Goal: Complete application form

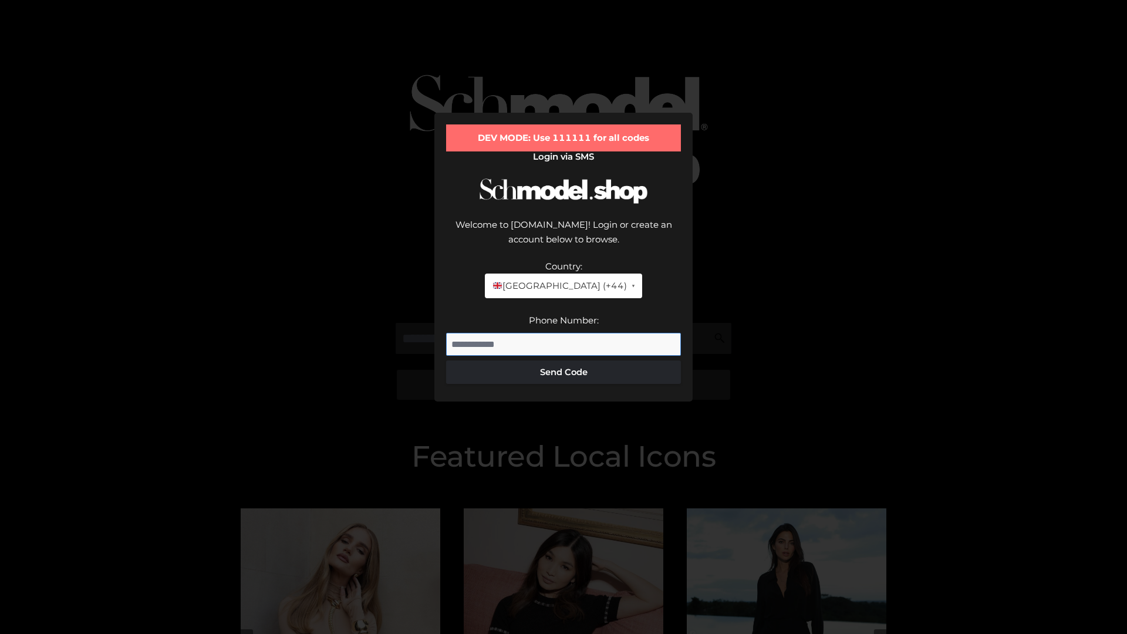
click at [563, 333] on input "Phone Number:" at bounding box center [563, 344] width 235 height 23
type input "**********"
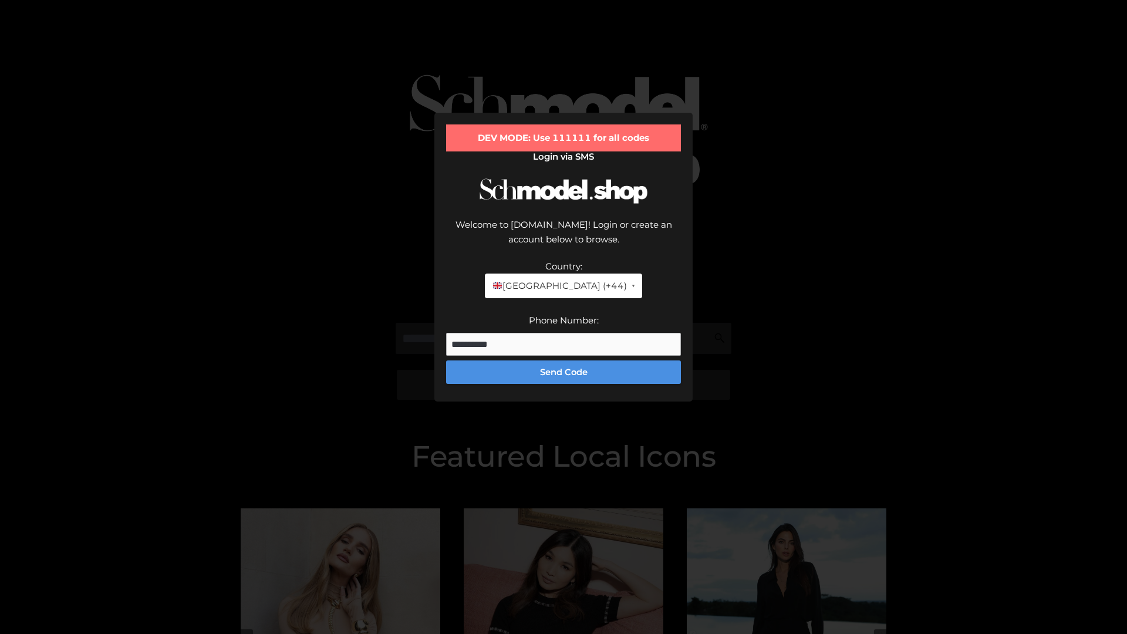
click at [563, 360] on button "Send Code" at bounding box center [563, 371] width 235 height 23
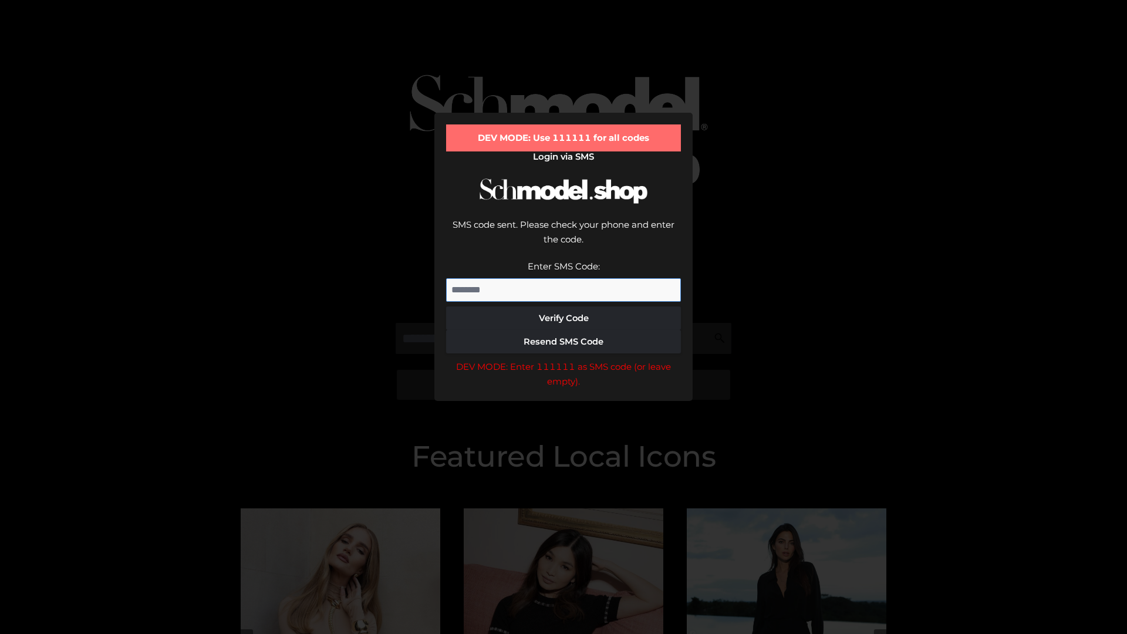
click at [563, 278] on input "Enter SMS Code:" at bounding box center [563, 289] width 235 height 23
type input "******"
click at [563, 306] on button "Verify Code" at bounding box center [563, 317] width 235 height 23
click at [563, 359] on div "DEV MODE: Enter 111111 as SMS code (or leave empty)." at bounding box center [563, 374] width 235 height 30
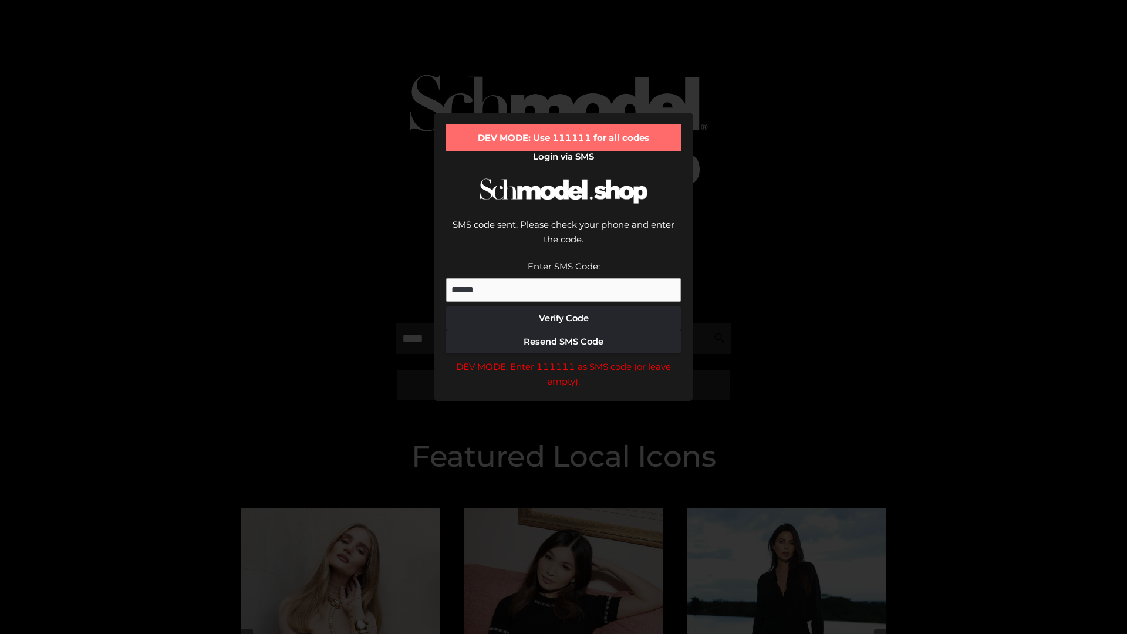
click at [563, 359] on div "DEV MODE: Enter 111111 as SMS code (or leave empty)." at bounding box center [563, 374] width 235 height 30
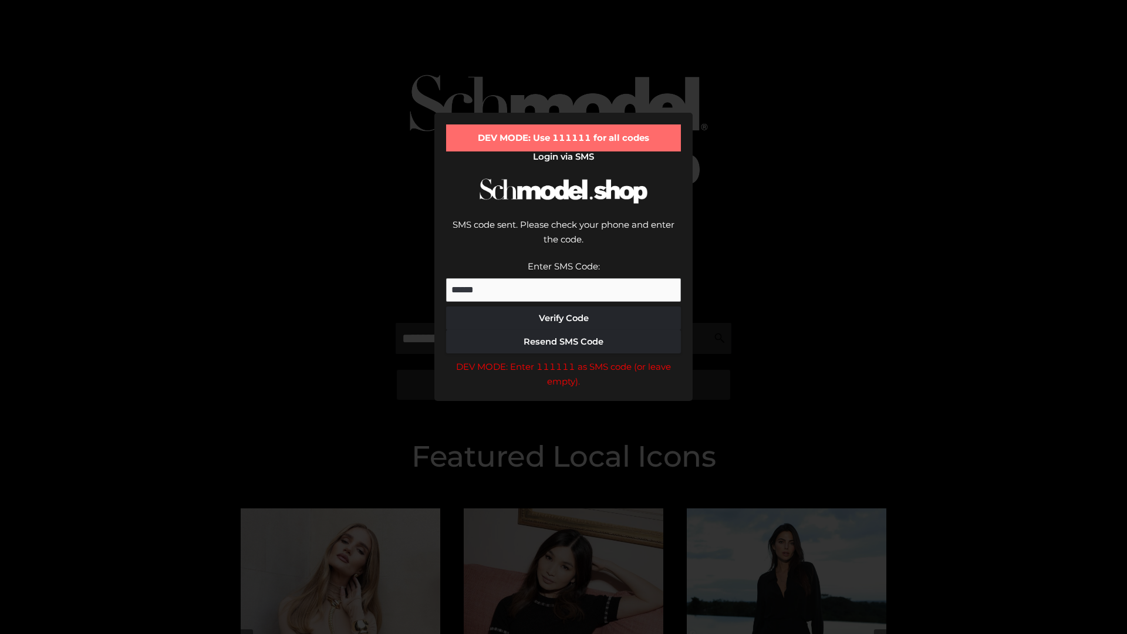
click at [563, 359] on div "DEV MODE: Enter 111111 as SMS code (or leave empty)." at bounding box center [563, 374] width 235 height 30
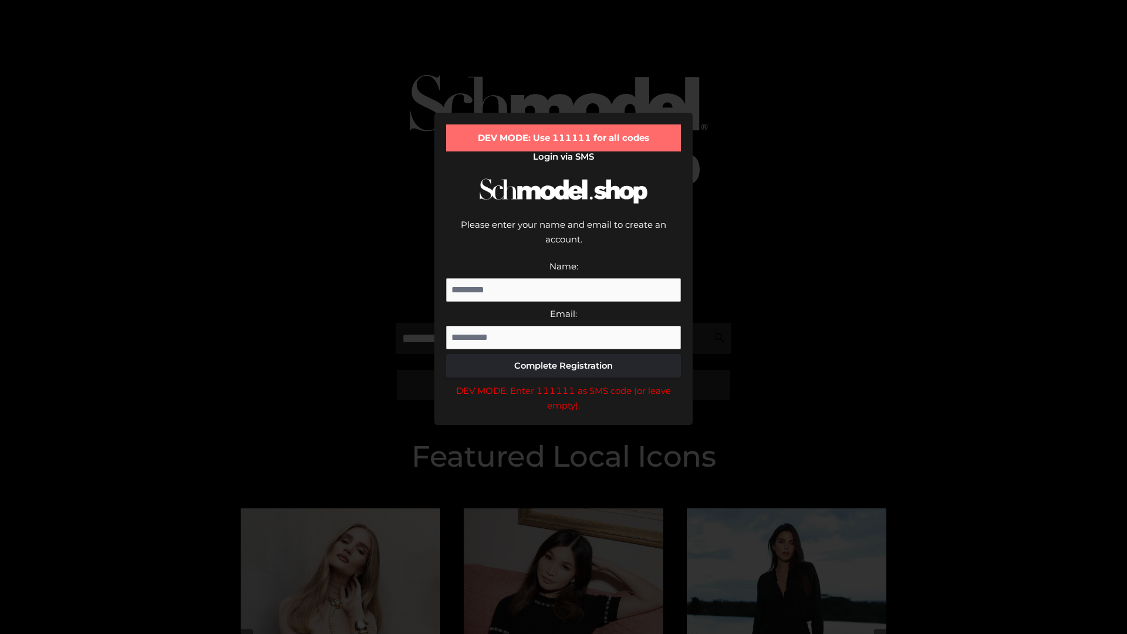
click at [563, 383] on div "DEV MODE: Enter 111111 as SMS code (or leave empty)." at bounding box center [563, 398] width 235 height 30
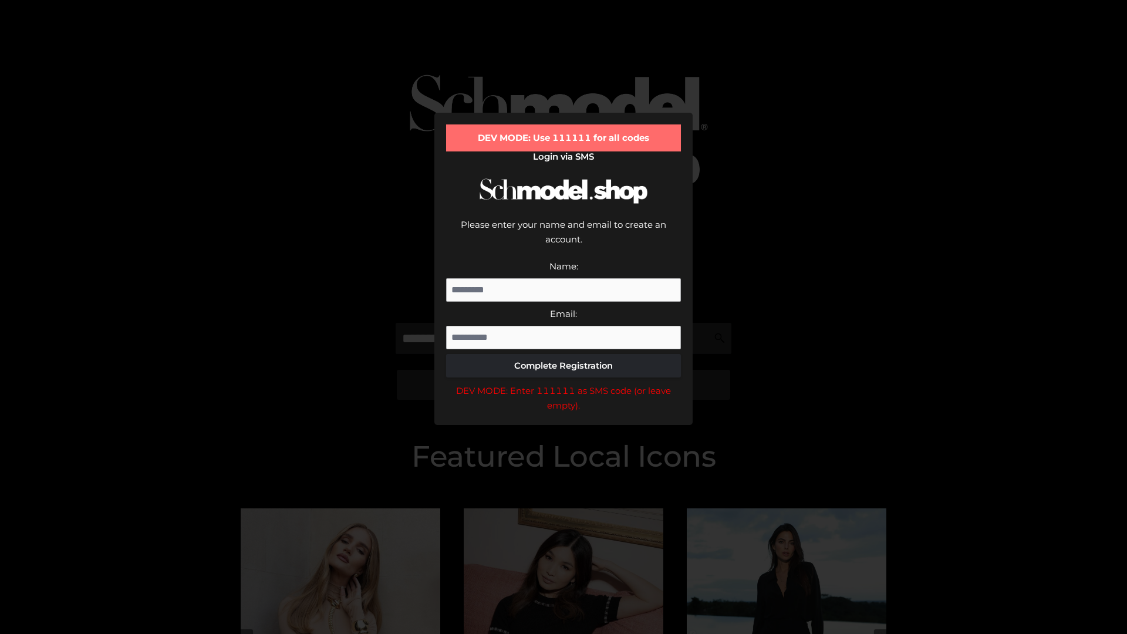
click at [563, 383] on div "DEV MODE: Enter 111111 as SMS code (or leave empty)." at bounding box center [563, 398] width 235 height 30
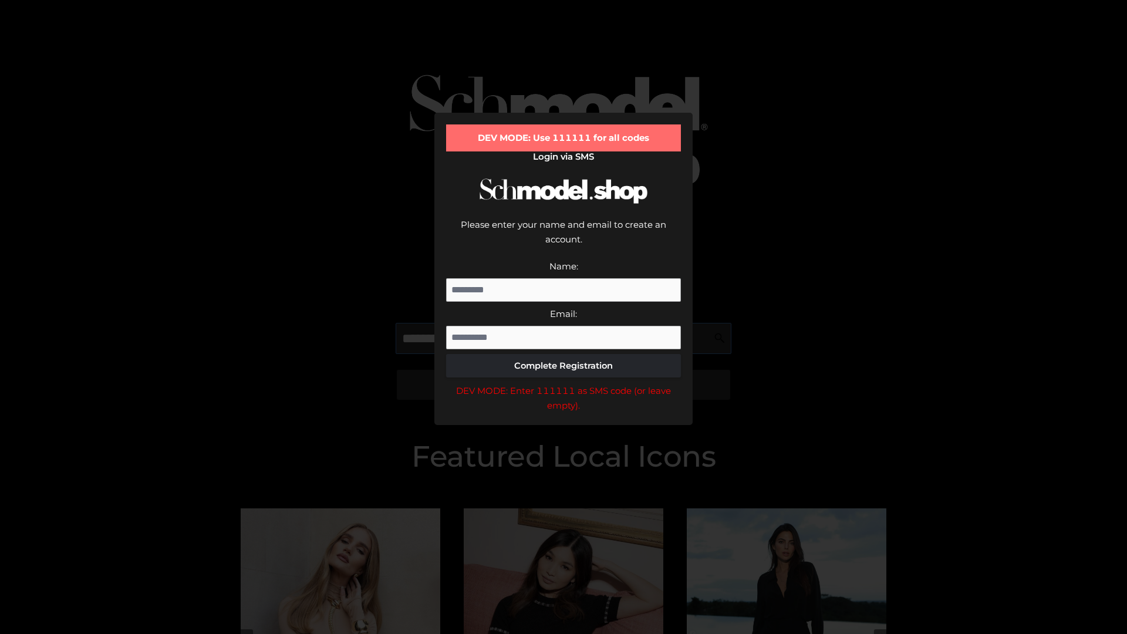
scroll to position [0, 1]
click at [563, 383] on div "DEV MODE: Enter 111111 as SMS code (or leave empty)." at bounding box center [563, 398] width 235 height 30
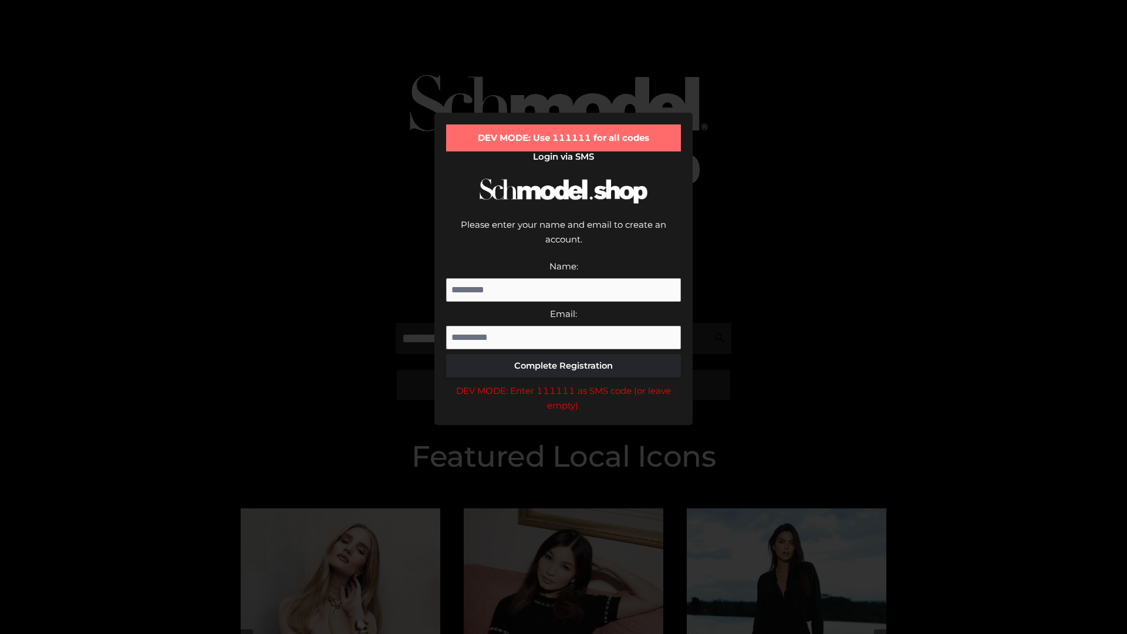
click at [563, 383] on div "DEV MODE: Enter 111111 as SMS code (or leave empty)." at bounding box center [563, 398] width 235 height 30
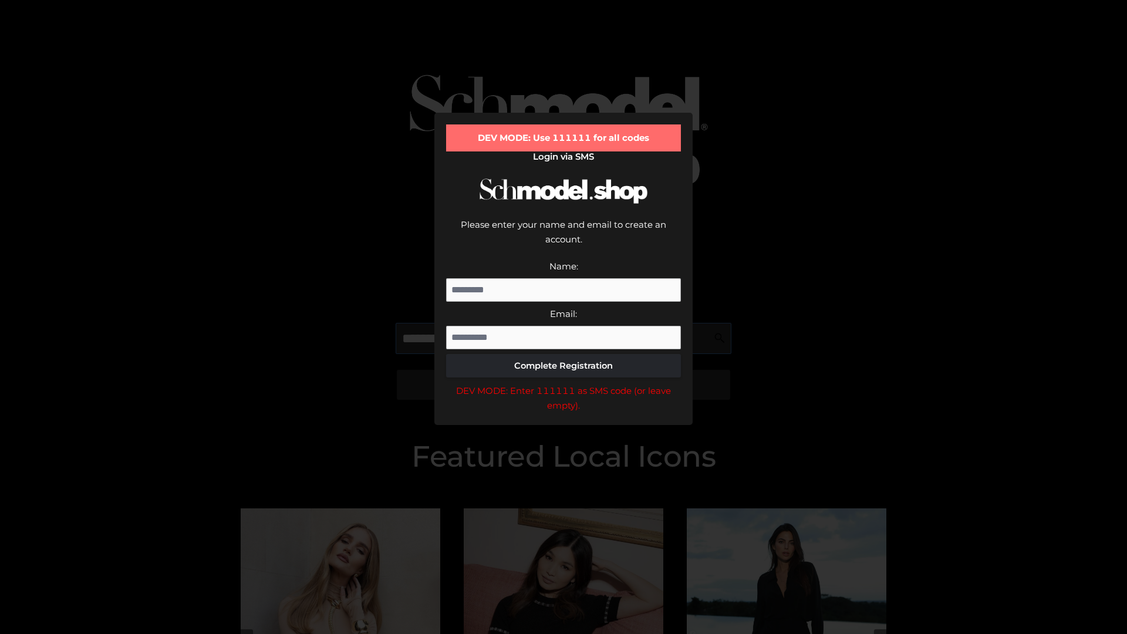
scroll to position [0, 72]
click at [563, 383] on div "DEV MODE: Enter 111111 as SMS code (or leave empty)." at bounding box center [563, 398] width 235 height 30
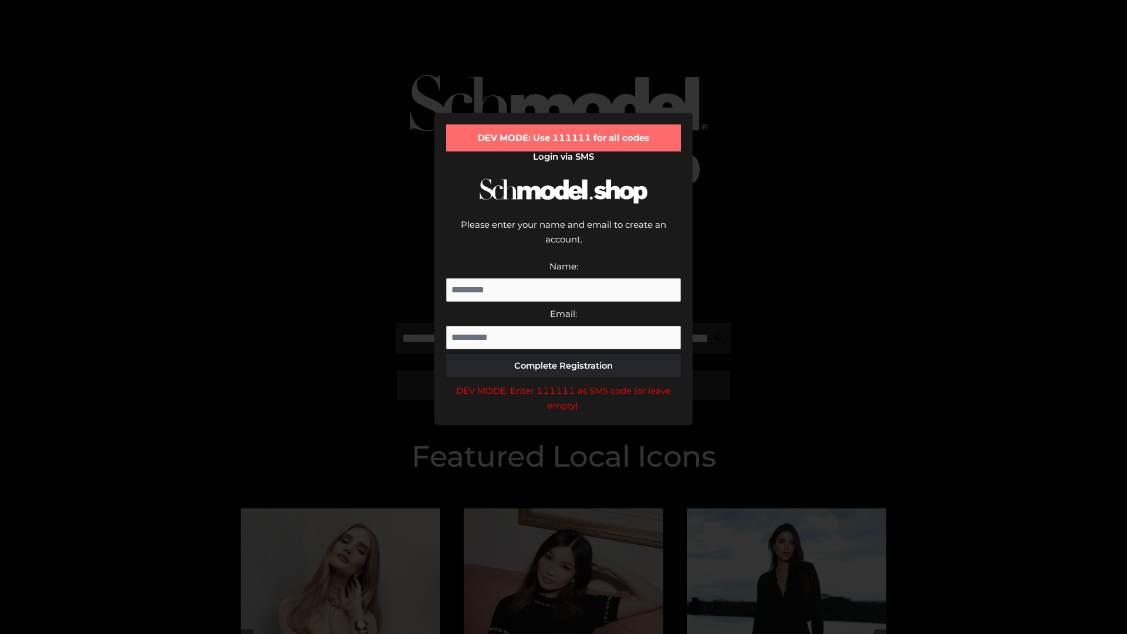
click at [563, 383] on div "DEV MODE: Enter 111111 as SMS code (or leave empty)." at bounding box center [563, 398] width 235 height 30
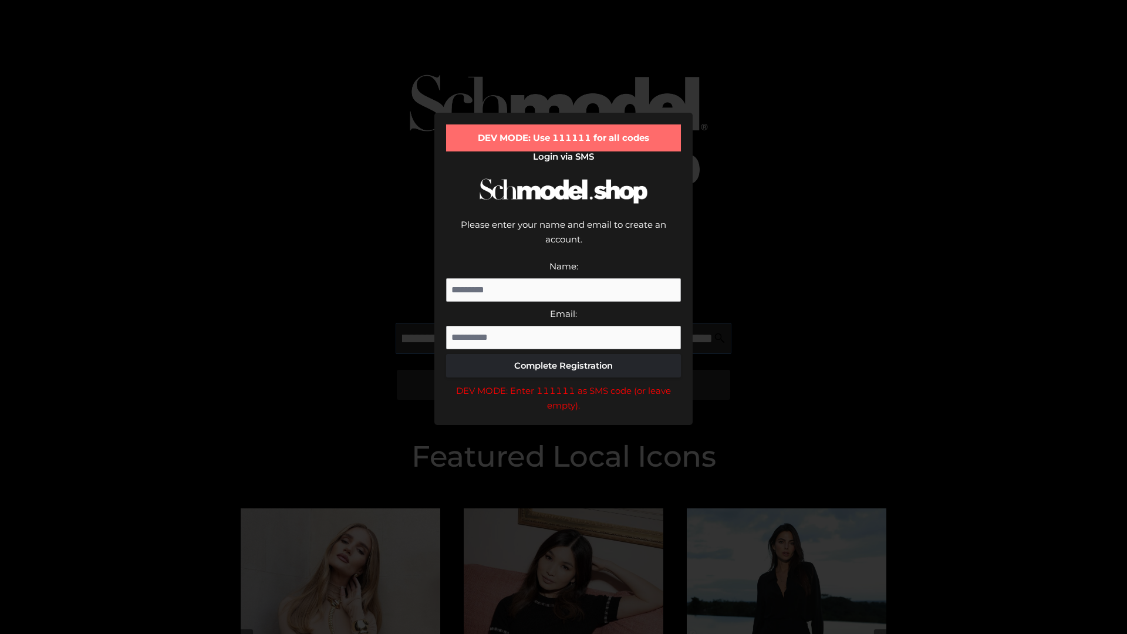
scroll to position [0, 146]
click at [563, 383] on div "DEV MODE: Enter 111111 as SMS code (or leave empty)." at bounding box center [563, 398] width 235 height 30
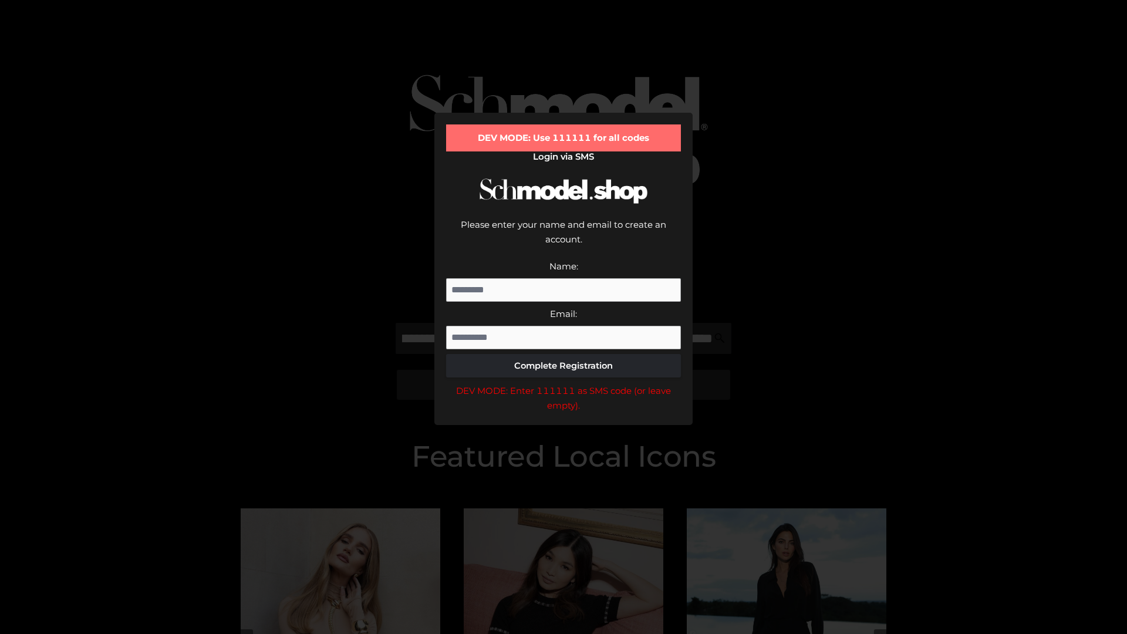
click at [563, 383] on div "DEV MODE: Enter 111111 as SMS code (or leave empty)." at bounding box center [563, 398] width 235 height 30
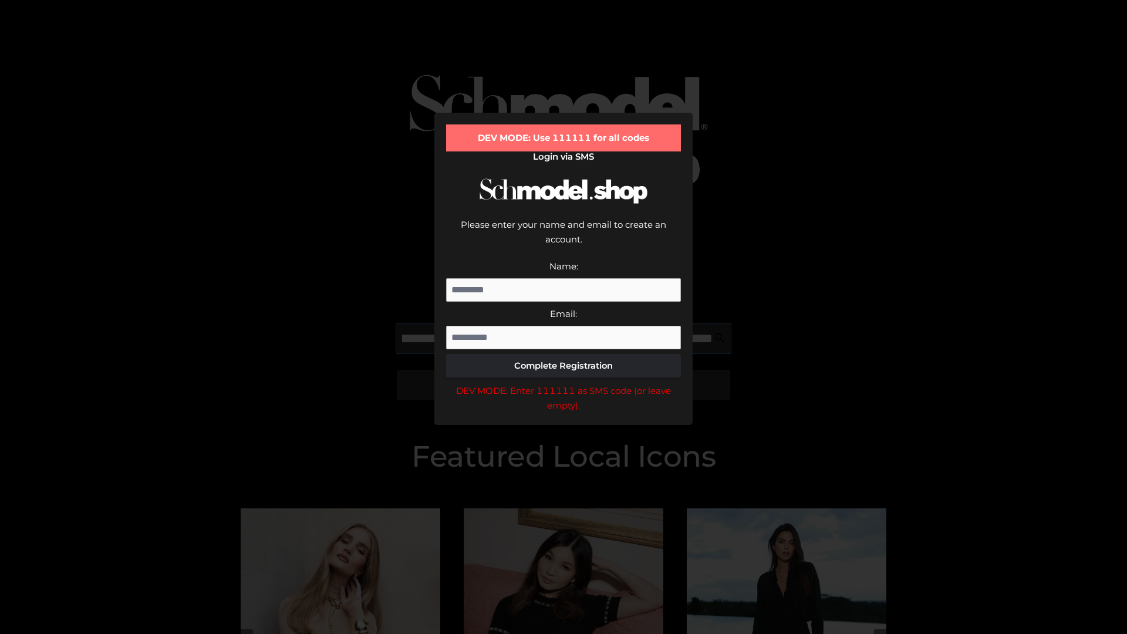
scroll to position [0, 213]
click at [563, 383] on div "DEV MODE: Enter 111111 as SMS code (or leave empty)." at bounding box center [563, 398] width 235 height 30
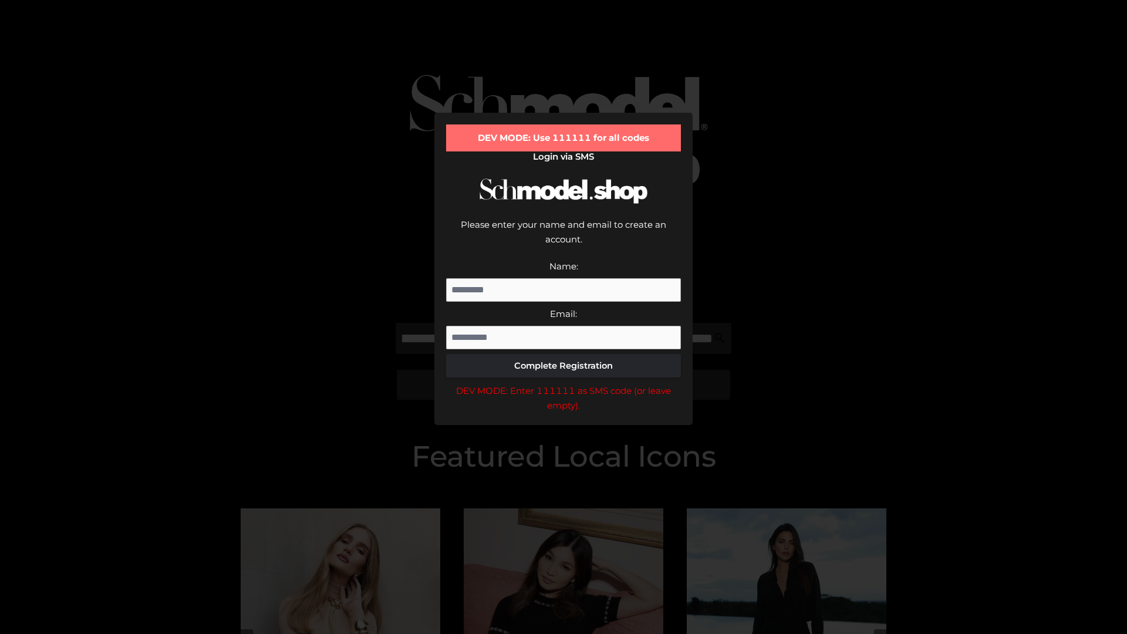
click at [563, 383] on div "DEV MODE: Enter 111111 as SMS code (or leave empty)." at bounding box center [563, 398] width 235 height 30
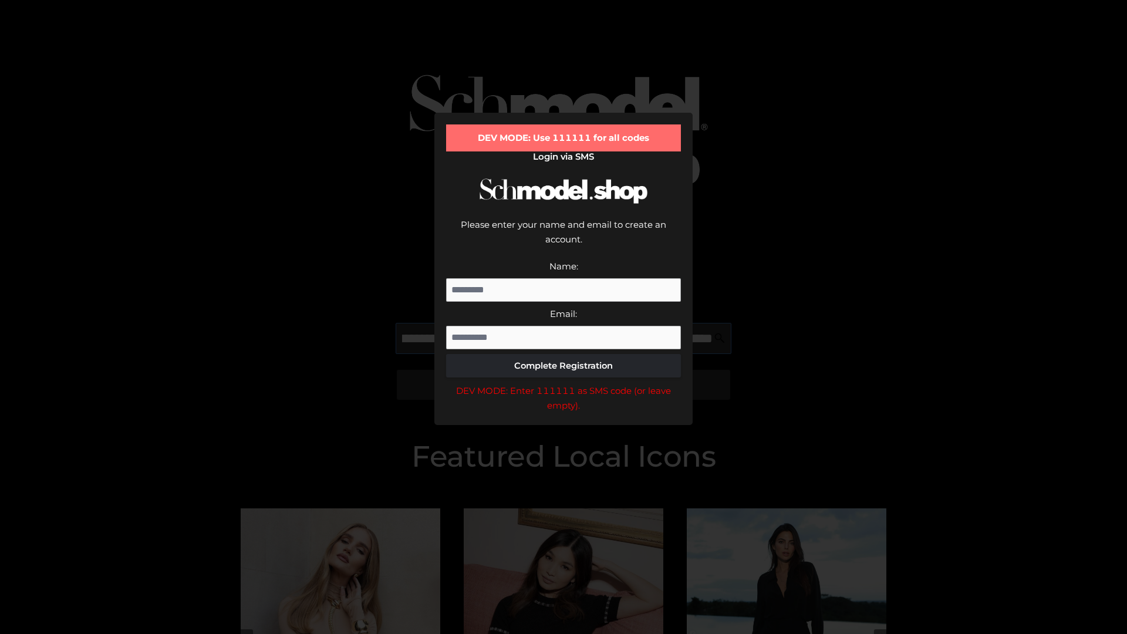
scroll to position [0, 284]
click at [563, 383] on div "DEV MODE: Enter 111111 as SMS code (or leave empty)." at bounding box center [563, 398] width 235 height 30
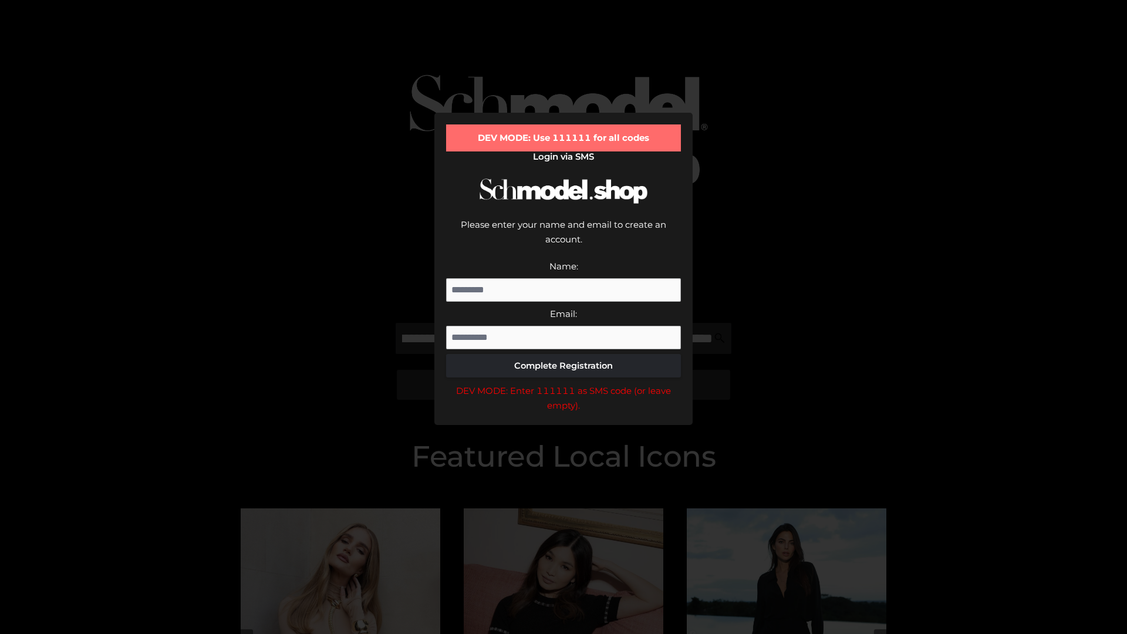
click at [563, 383] on div "DEV MODE: Enter 111111 as SMS code (or leave empty)." at bounding box center [563, 398] width 235 height 30
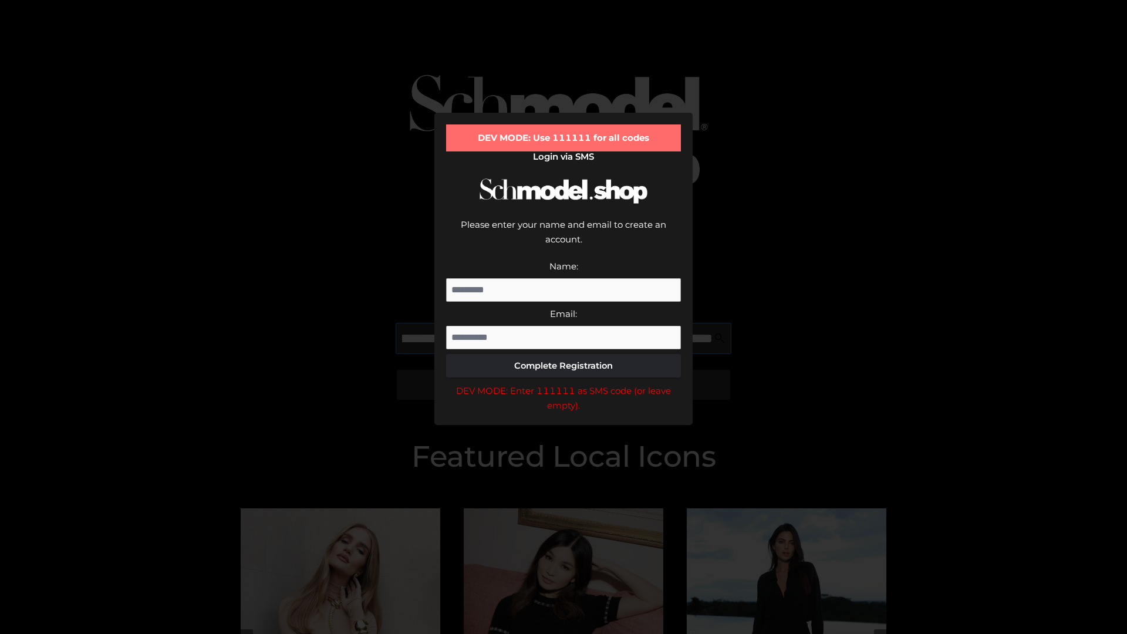
scroll to position [0, 358]
click at [563, 383] on div "DEV MODE: Enter 111111 as SMS code (or leave empty)." at bounding box center [563, 398] width 235 height 30
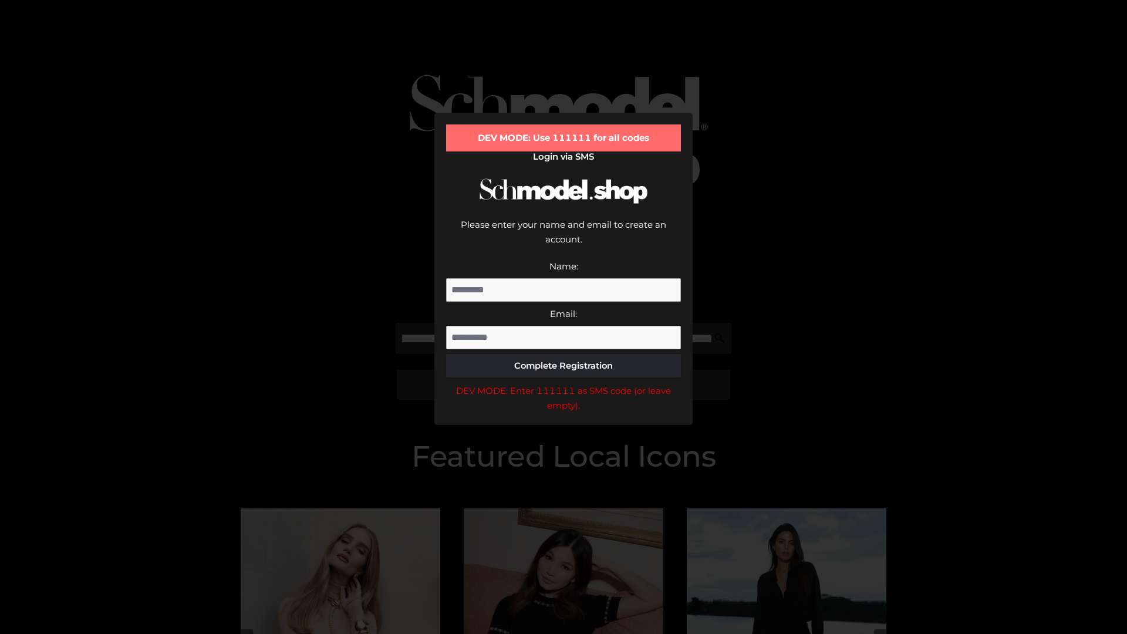
click at [563, 383] on div "DEV MODE: Enter 111111 as SMS code (or leave empty)." at bounding box center [563, 398] width 235 height 30
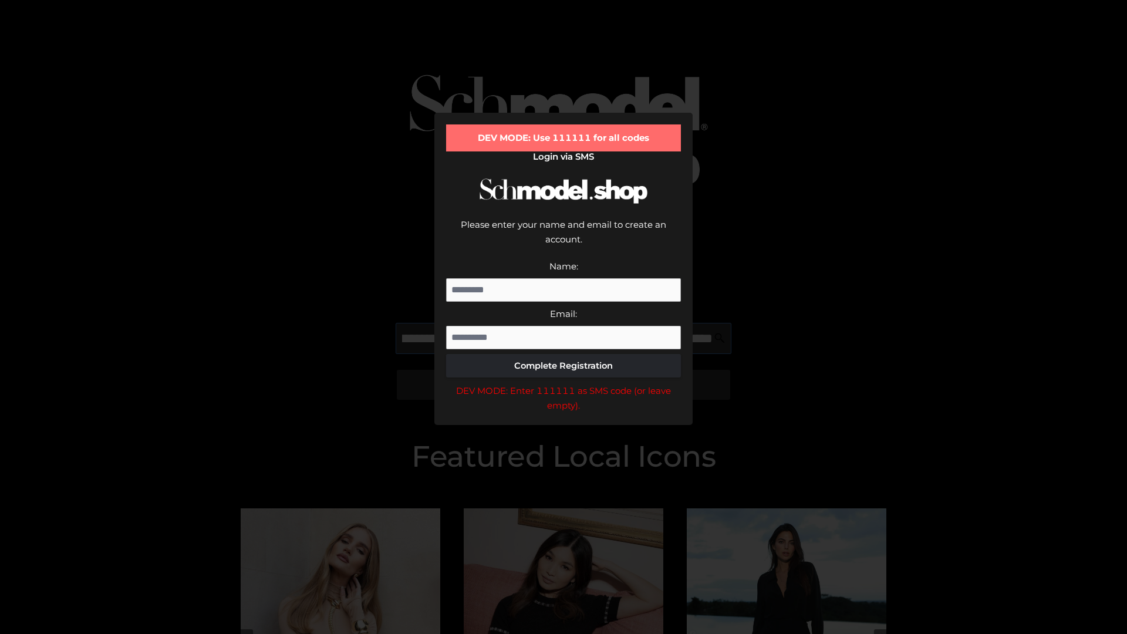
scroll to position [0, 426]
click at [563, 383] on div "DEV MODE: Enter 111111 as SMS code (or leave empty)." at bounding box center [563, 398] width 235 height 30
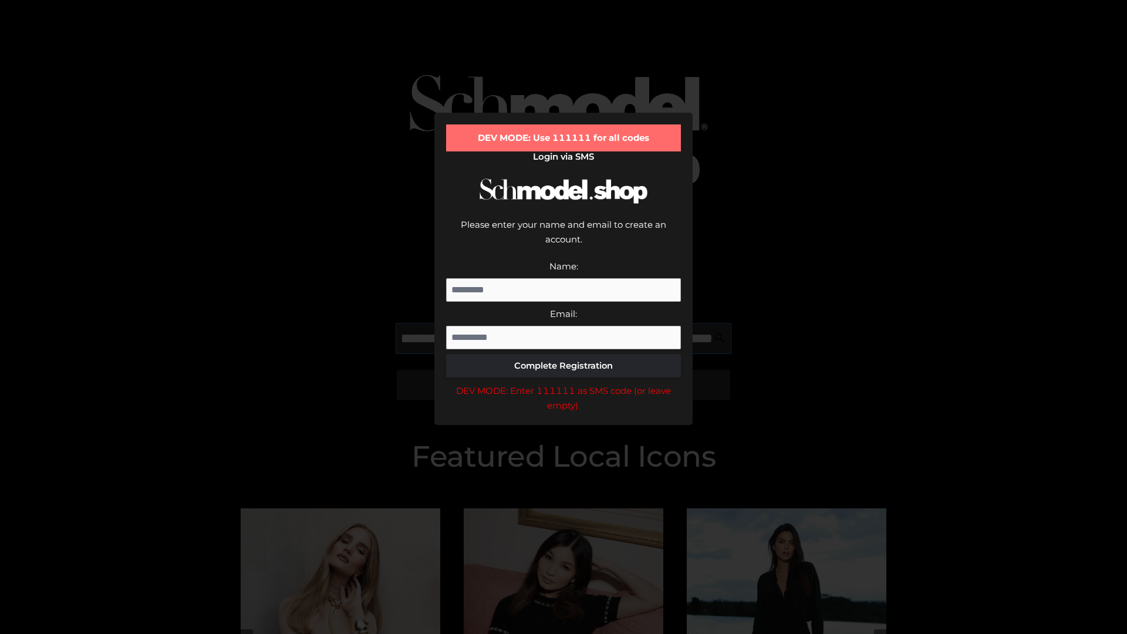
type input "**********"
